Goal: Navigation & Orientation: Find specific page/section

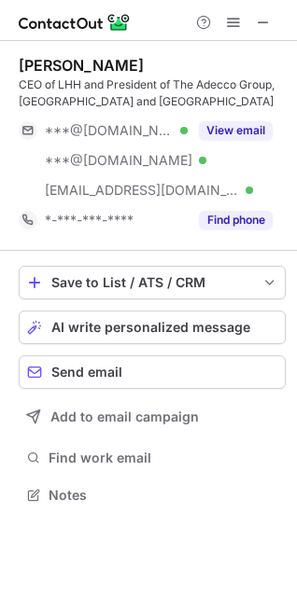
scroll to position [482, 297]
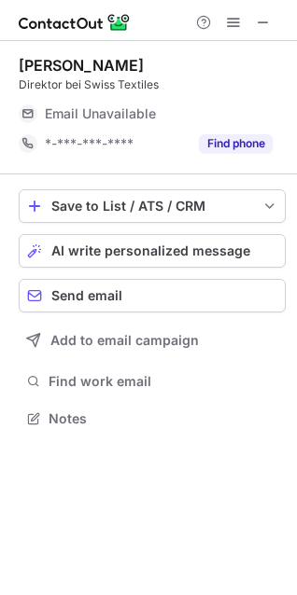
scroll to position [406, 297]
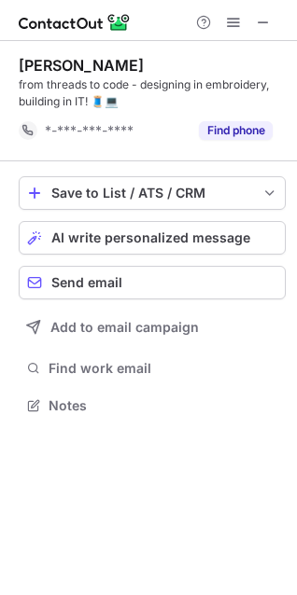
scroll to position [393, 297]
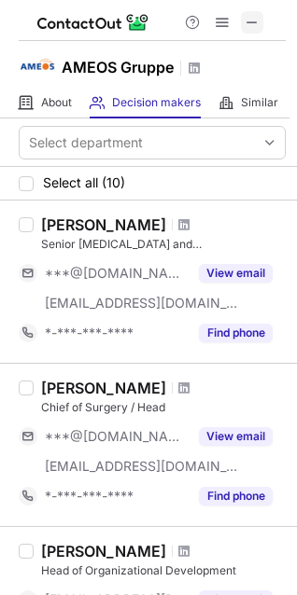
click at [261, 16] on button at bounding box center [252, 22] width 22 height 22
